Goal: Task Accomplishment & Management: Manage account settings

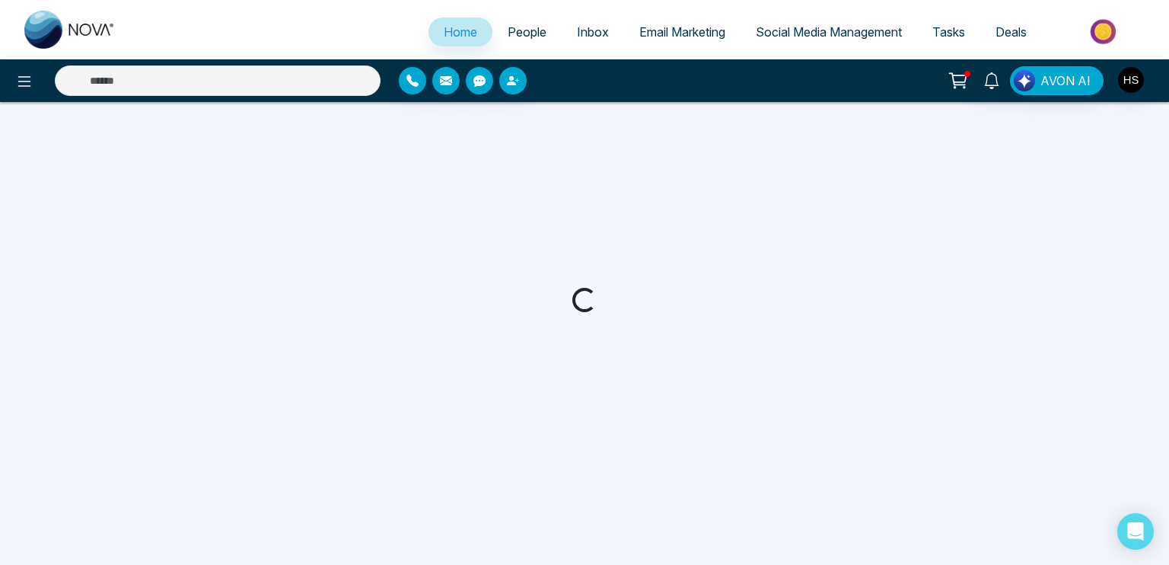
select select "*"
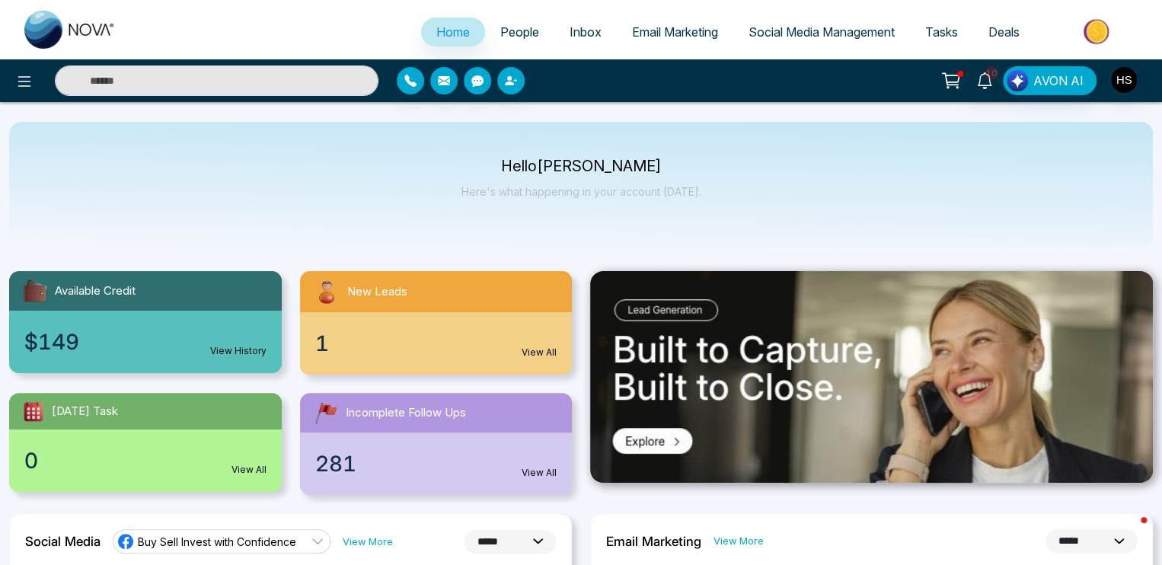
click at [503, 30] on span "People" at bounding box center [519, 31] width 39 height 15
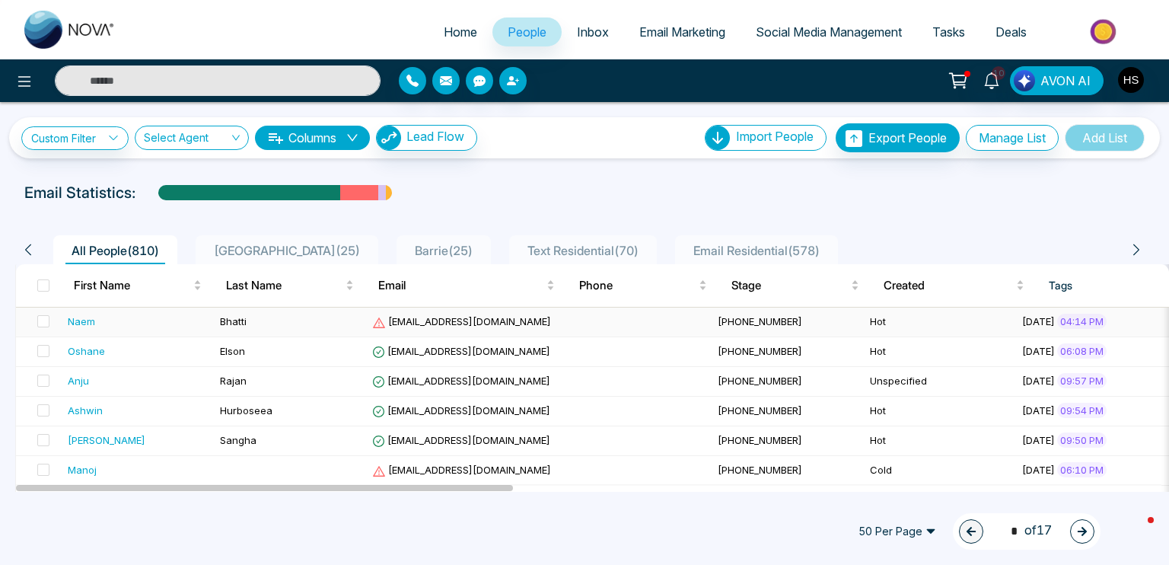
click at [87, 325] on div "Naem" at bounding box center [81, 321] width 27 height 15
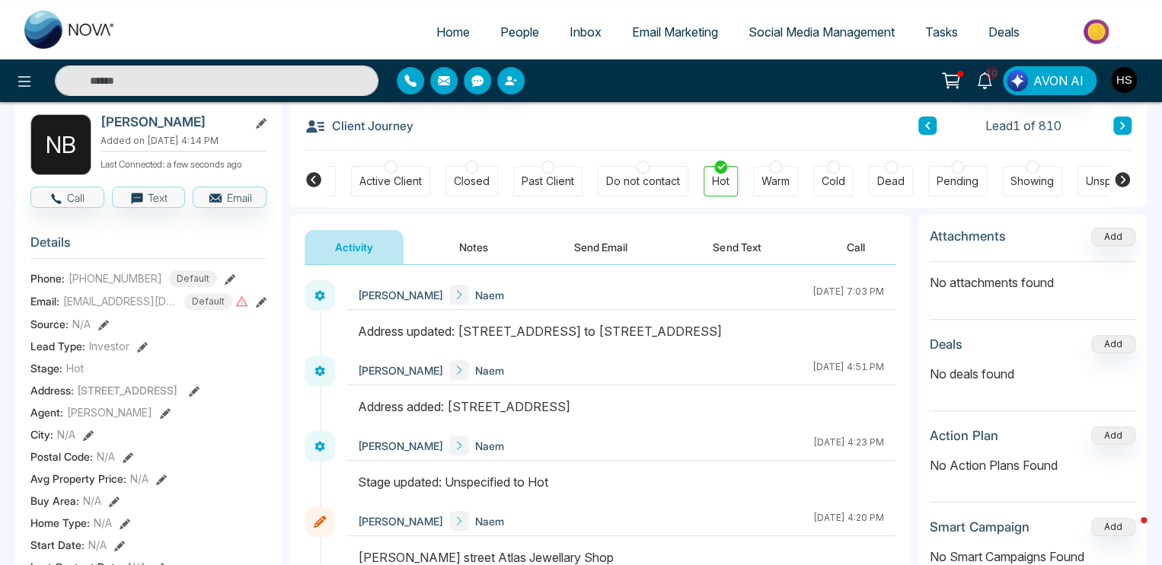
scroll to position [76, 0]
click at [468, 244] on button "Notes" at bounding box center [474, 246] width 90 height 34
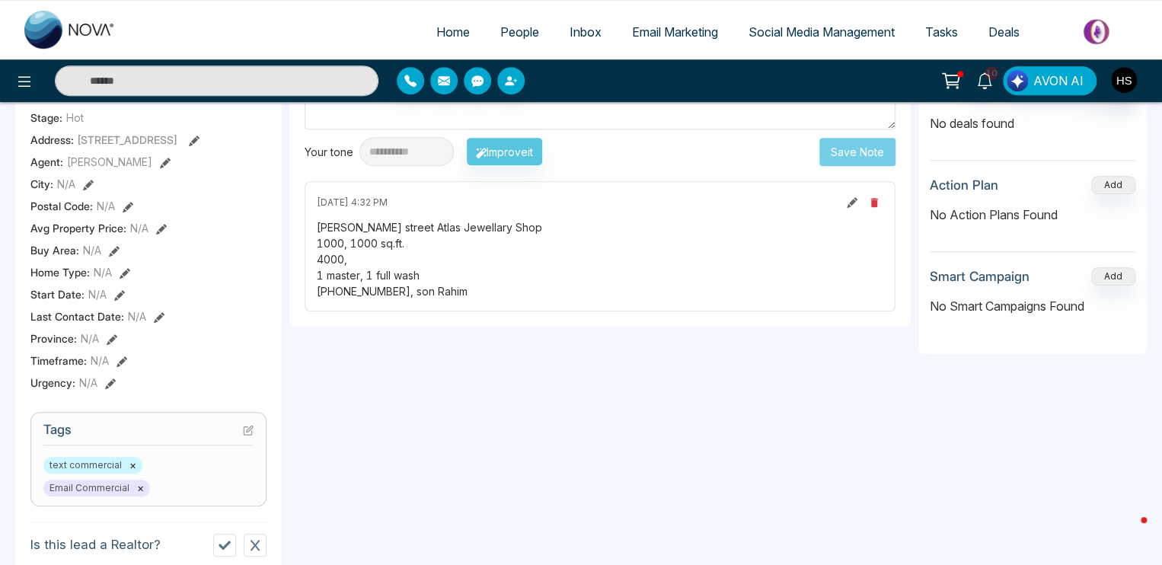
scroll to position [152, 0]
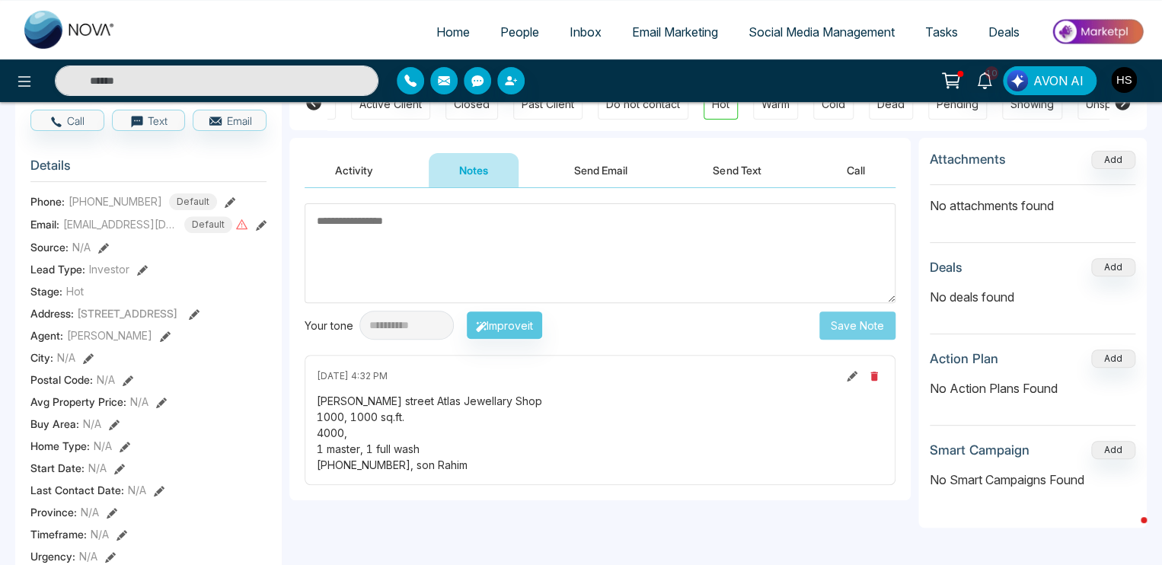
click at [849, 373] on icon at bounding box center [852, 376] width 11 height 11
type textarea "**********"
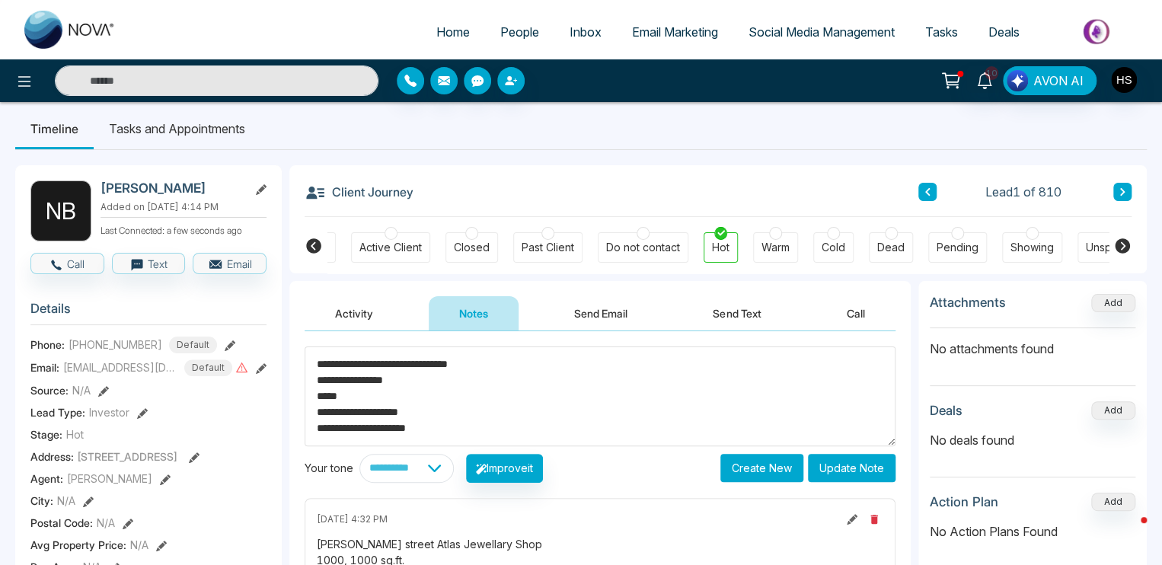
scroll to position [0, 0]
